Goal: Information Seeking & Learning: Learn about a topic

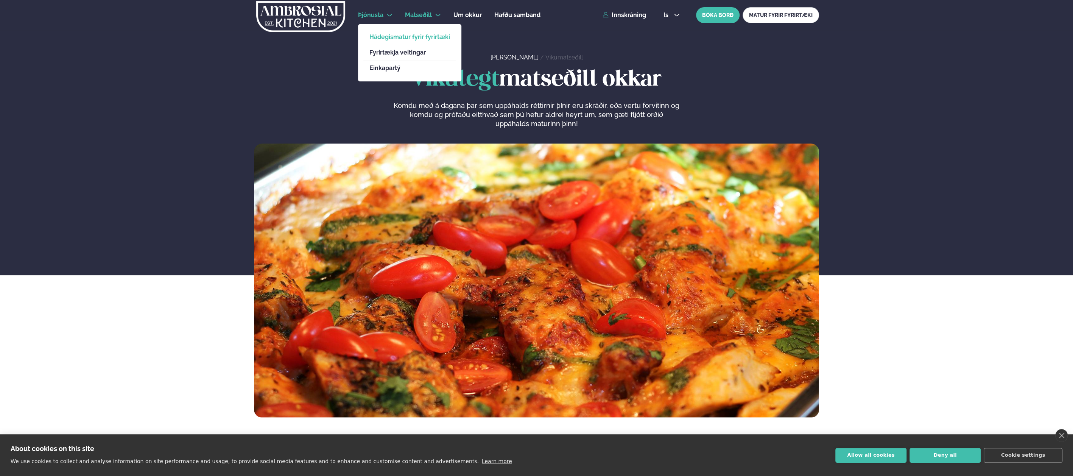
click at [392, 39] on link "Hádegismatur fyrir fyrirtæki" at bounding box center [409, 37] width 81 height 6
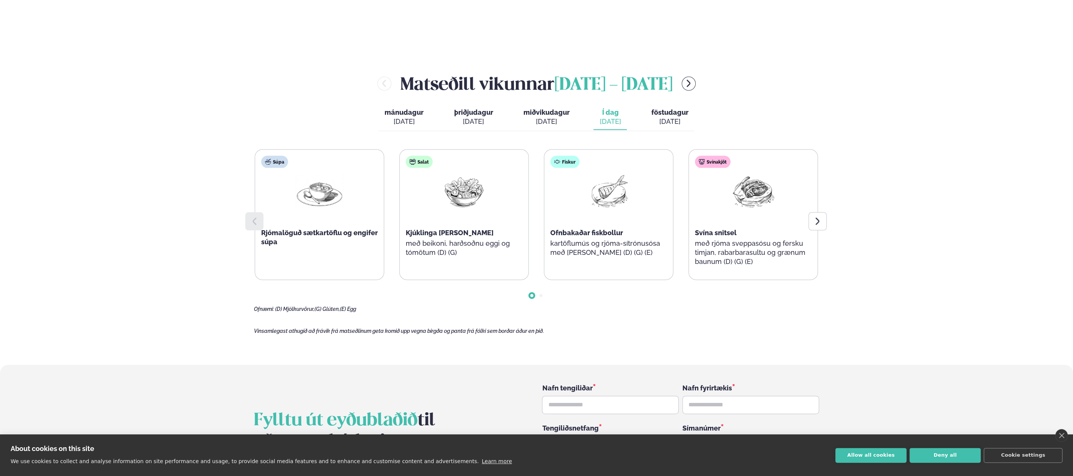
scroll to position [1060, 0]
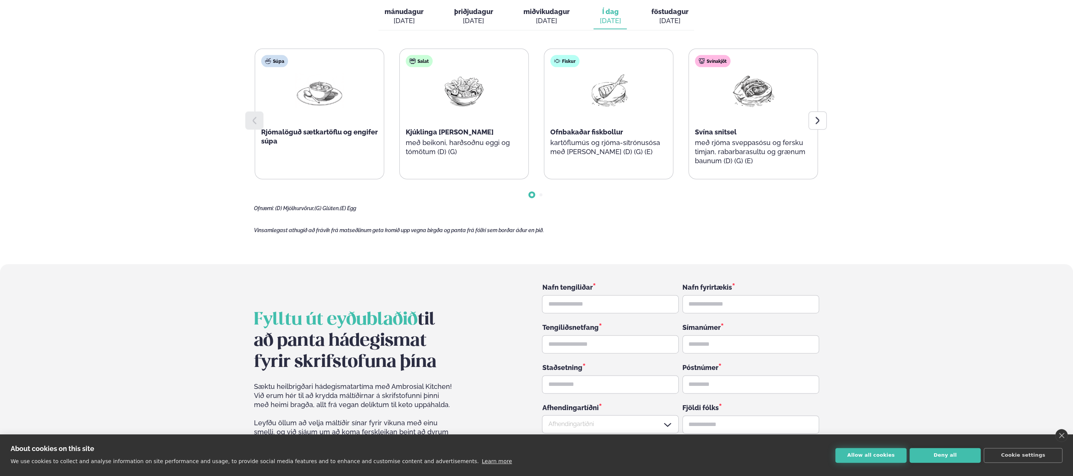
click at [888, 458] on button "Allow all cookies" at bounding box center [870, 455] width 71 height 15
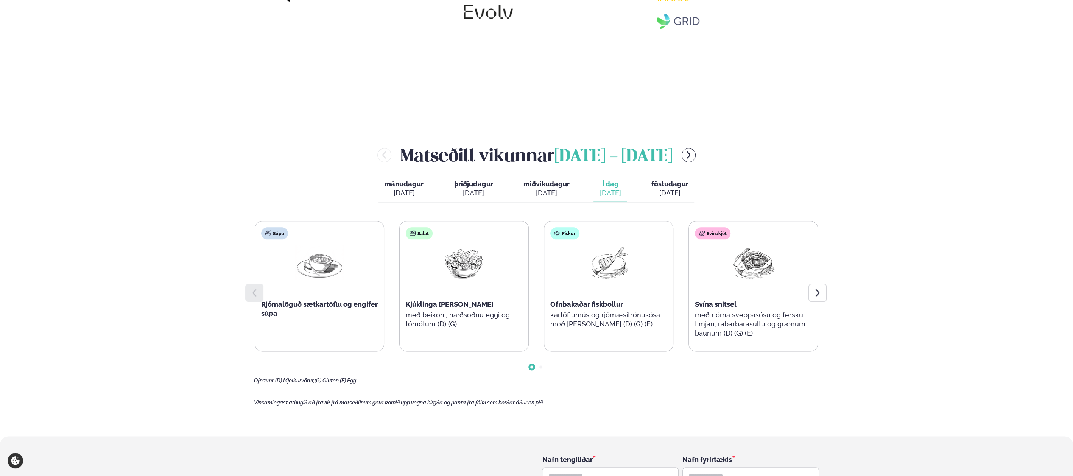
scroll to position [850, 0]
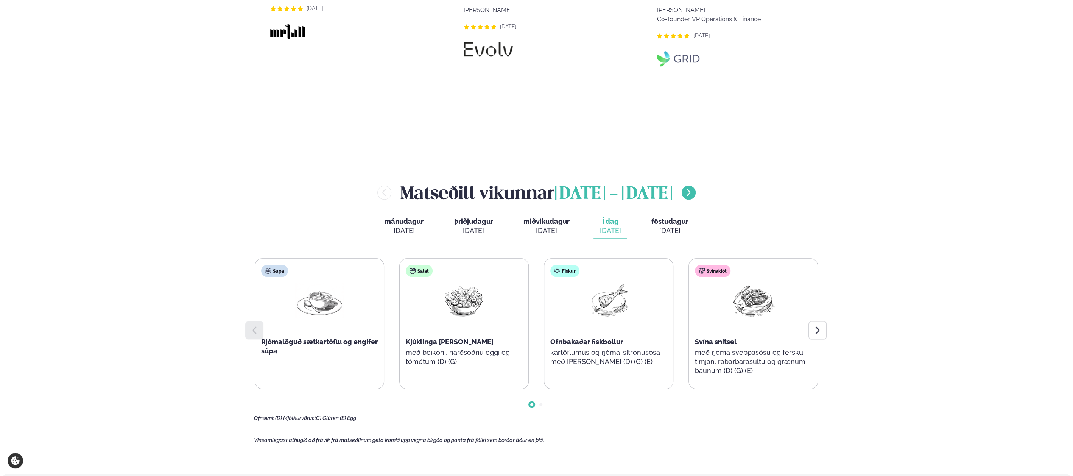
click at [693, 188] on icon "menu-btn-right" at bounding box center [688, 192] width 9 height 9
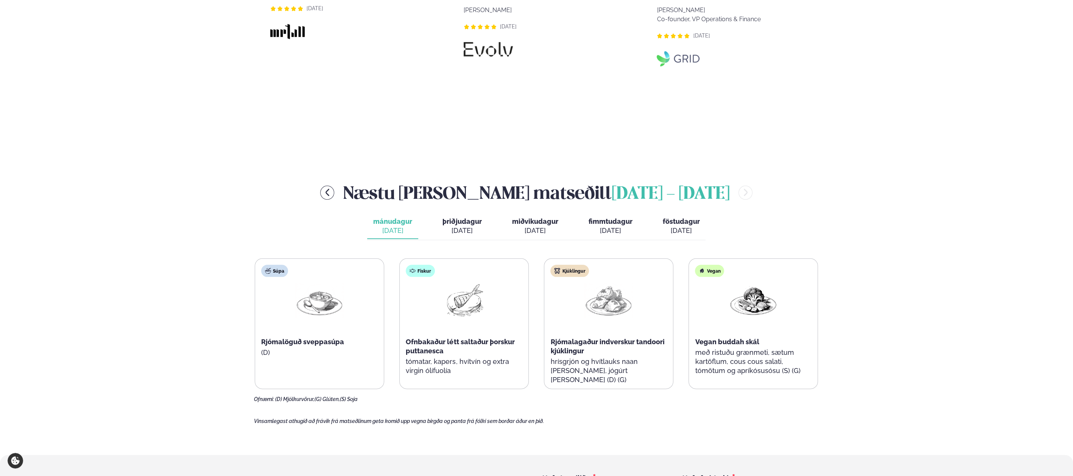
click at [468, 226] on div "sep. 9" at bounding box center [461, 230] width 39 height 9
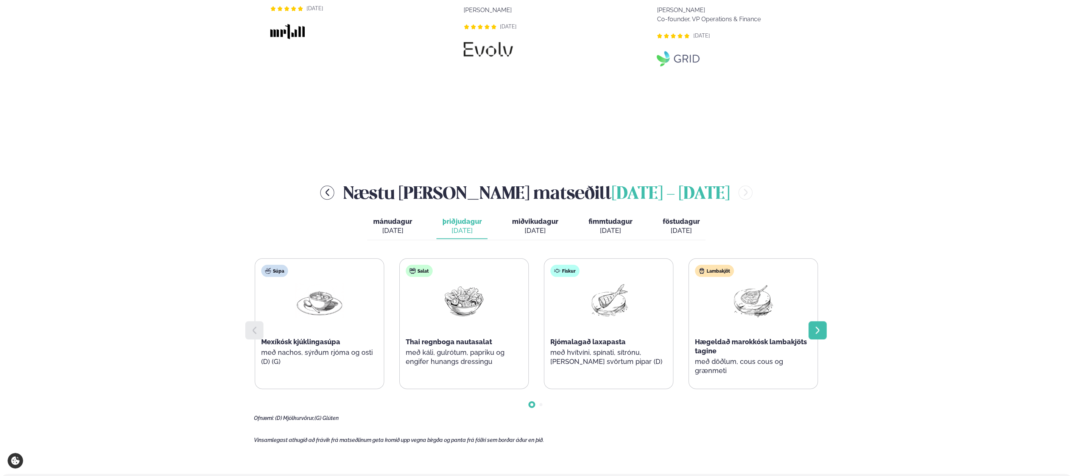
click at [816, 325] on icon at bounding box center [817, 329] width 9 height 9
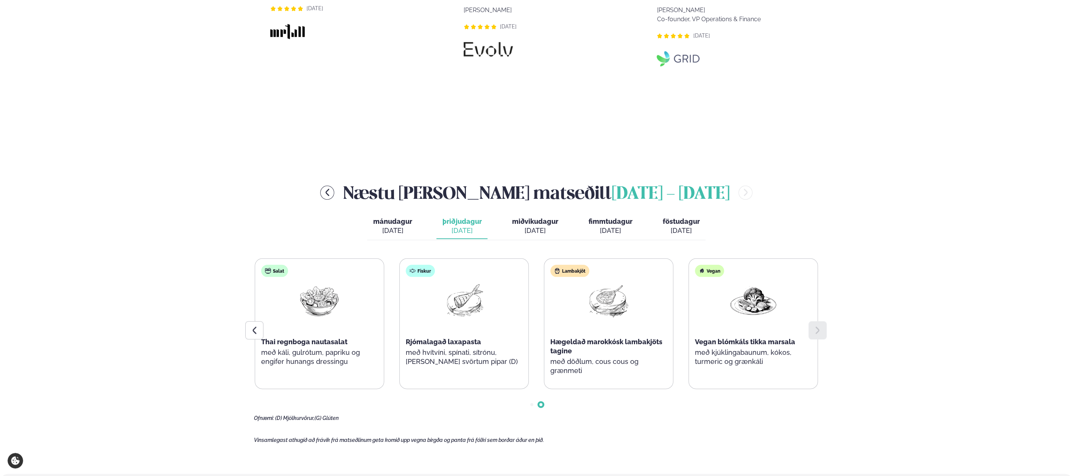
click at [816, 325] on icon at bounding box center [817, 329] width 9 height 9
click at [603, 226] on div "sep. 11" at bounding box center [610, 230] width 44 height 9
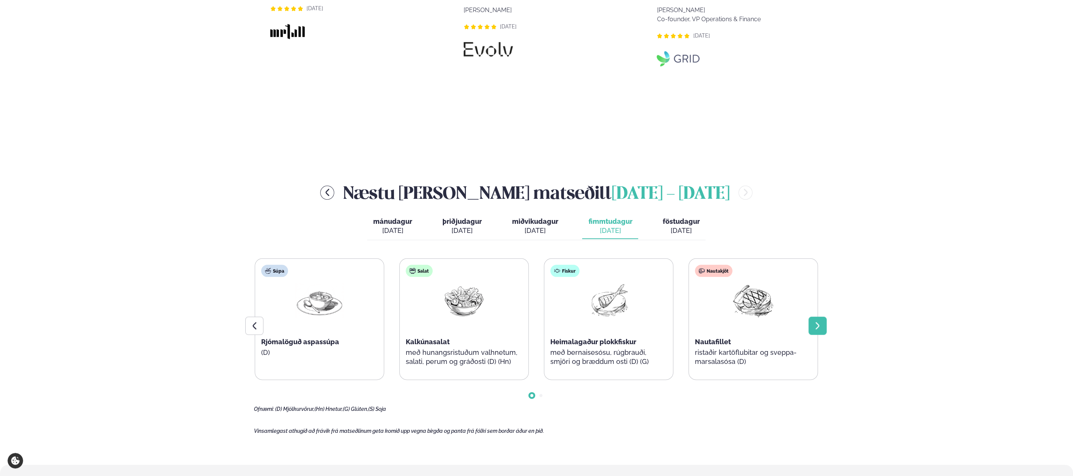
click at [818, 321] on icon at bounding box center [817, 325] width 9 height 9
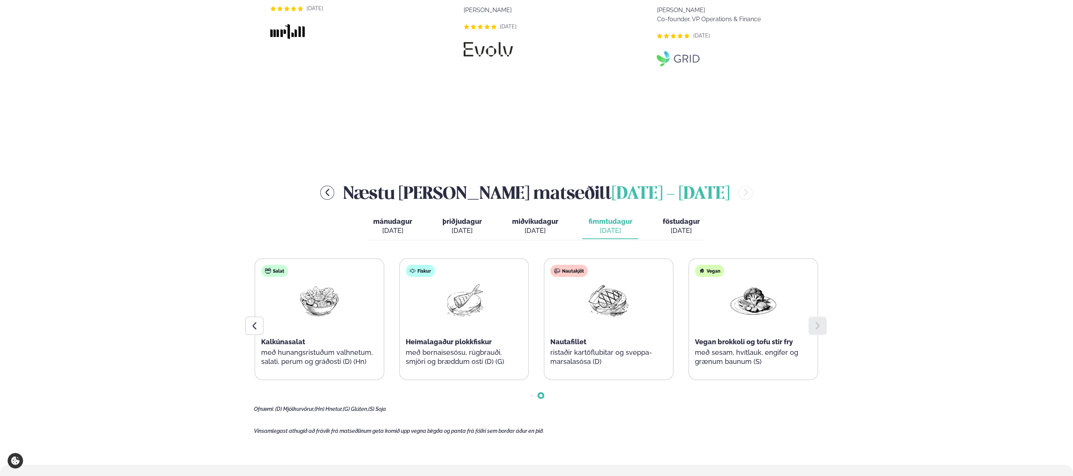
click at [818, 321] on icon at bounding box center [817, 325] width 9 height 9
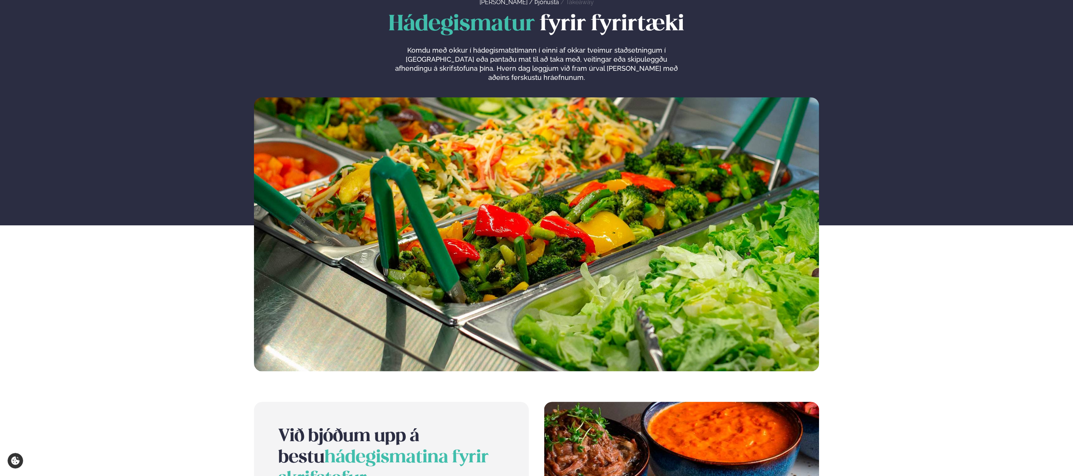
scroll to position [0, 0]
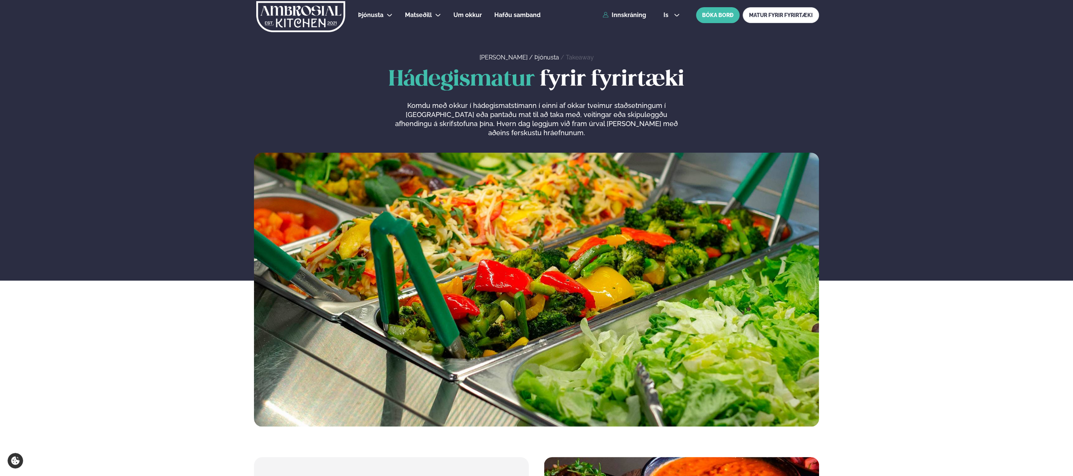
click at [534, 59] on link "Þjónusta" at bounding box center [546, 57] width 25 height 7
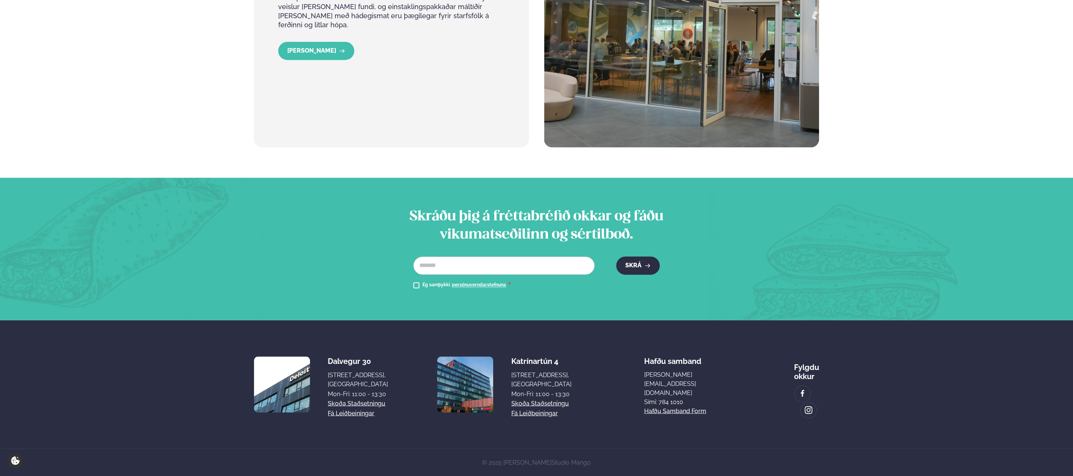
scroll to position [1328, 0]
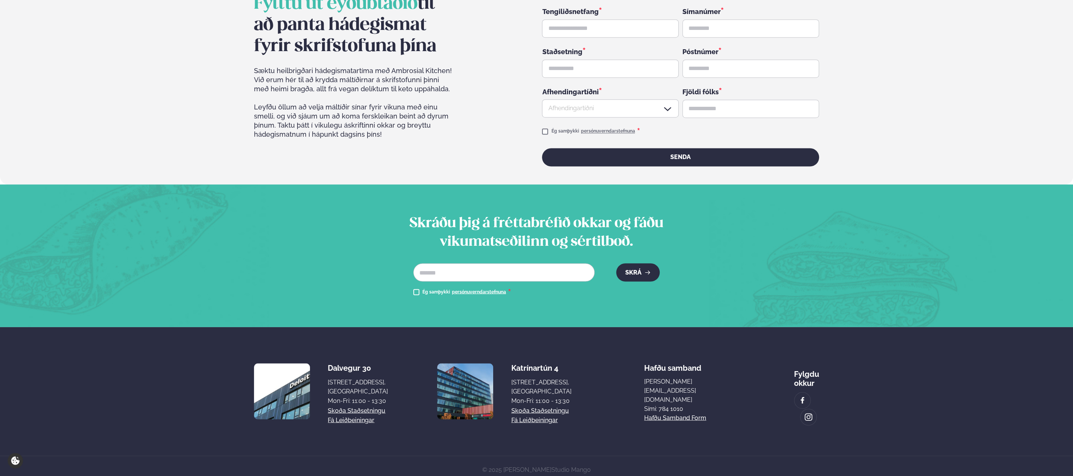
scroll to position [1380, 0]
